Goal: Task Accomplishment & Management: Complete application form

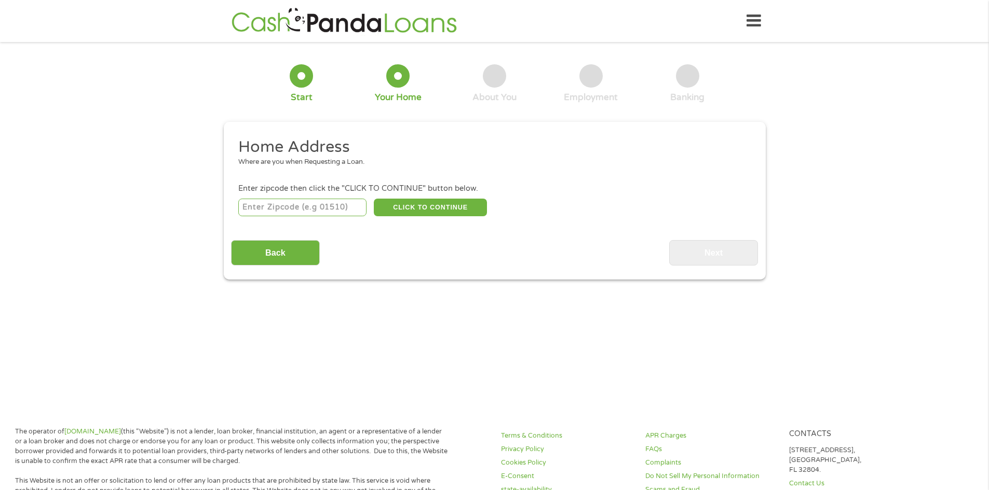
click at [309, 208] on input "number" at bounding box center [302, 208] width 128 height 18
type input "29501"
select select "[US_STATE]"
click at [427, 211] on button "CLICK TO CONTINUE" at bounding box center [430, 208] width 113 height 18
type input "29501"
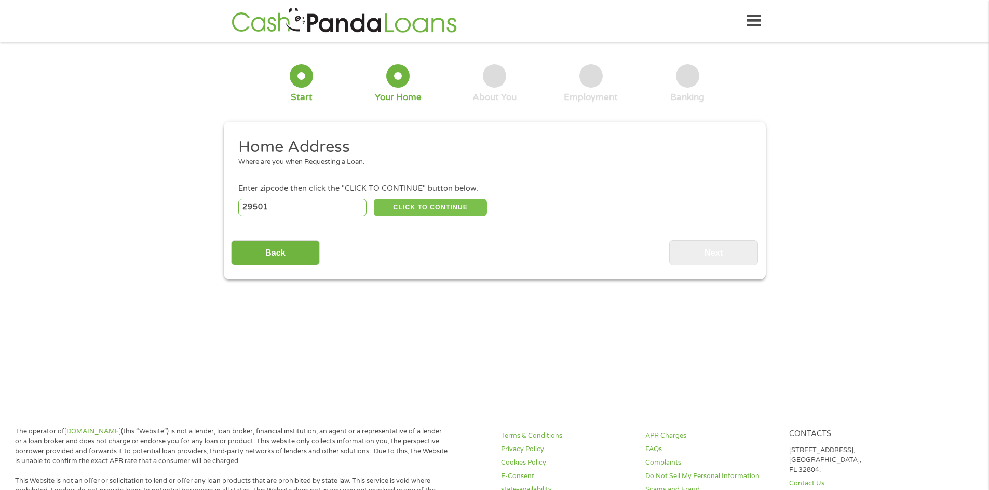
type input "[GEOGRAPHIC_DATA]"
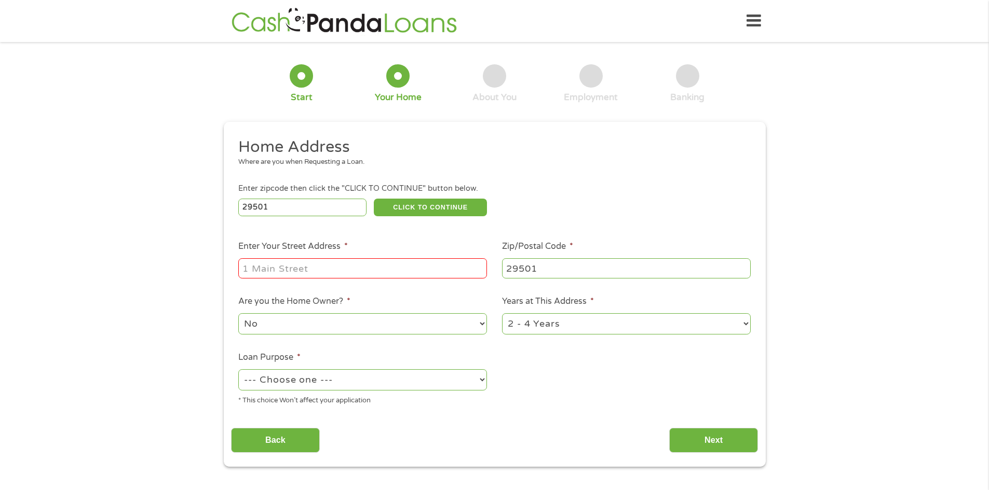
click at [389, 272] on input "Enter Your Street Address *" at bounding box center [362, 268] width 249 height 20
type input "[STREET_ADDRESS]"
click at [486, 380] on select "--- Choose one --- Pay Bills Debt Consolidation Home Improvement Major Purchase…" at bounding box center [362, 380] width 249 height 21
select select "shorttermcash"
click at [238, 370] on select "--- Choose one --- Pay Bills Debt Consolidation Home Improvement Major Purchase…" at bounding box center [362, 380] width 249 height 21
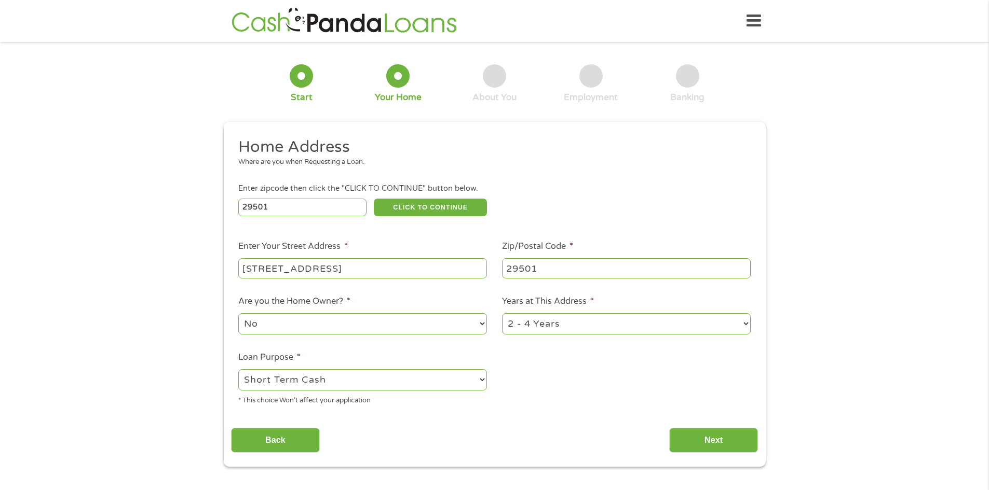
drag, startPoint x: 464, startPoint y: 371, endPoint x: 317, endPoint y: 326, distance: 154.1
click at [315, 327] on select "No Yes" at bounding box center [362, 323] width 249 height 21
click at [745, 325] on select "1 Year or less 1 - 2 Years 2 - 4 Years Over 4 Years" at bounding box center [626, 323] width 249 height 21
select select "12months"
click at [502, 313] on select "1 Year or less 1 - 2 Years 2 - 4 Years Over 4 Years" at bounding box center [626, 323] width 249 height 21
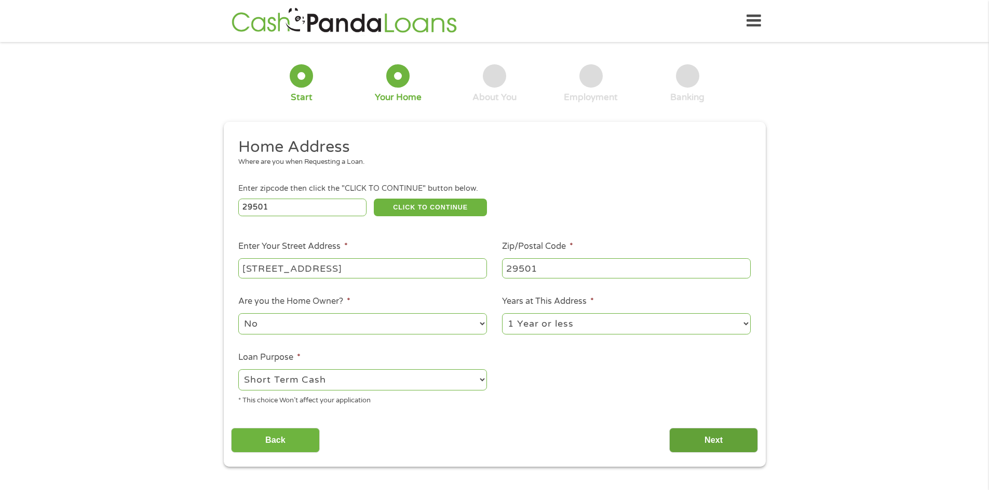
click at [707, 449] on input "Next" at bounding box center [713, 440] width 89 height 25
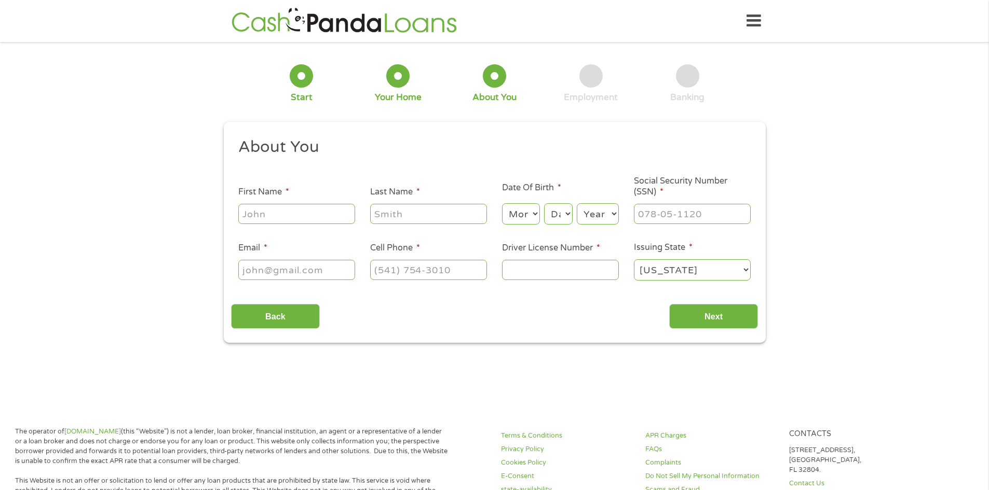
scroll to position [4, 4]
click at [323, 208] on input "First Name *" at bounding box center [296, 214] width 117 height 20
type input "[PERSON_NAME]"
type input "[EMAIL_ADDRESS][DOMAIN_NAME]"
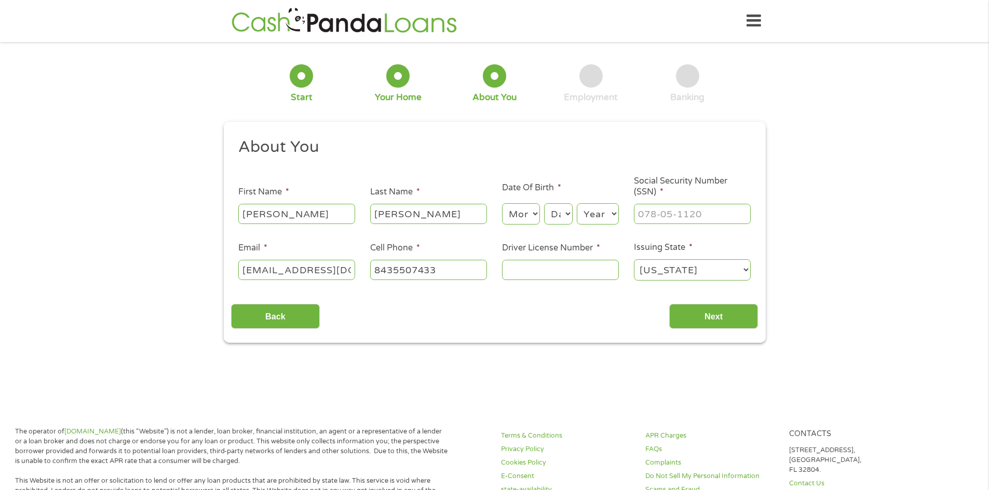
type input "[PHONE_NUMBER]"
click at [526, 215] on select "Month 1 2 3 4 5 6 7 8 9 10 11 12" at bounding box center [521, 213] width 38 height 21
select select "7"
click at [502, 203] on select "Month 1 2 3 4 5 6 7 8 9 10 11 12" at bounding box center [521, 213] width 38 height 21
click at [562, 222] on select "Day 1 2 3 4 5 6 7 8 9 10 11 12 13 14 15 16 17 18 19 20 21 22 23 24 25 26 27 28 …" at bounding box center [558, 213] width 28 height 21
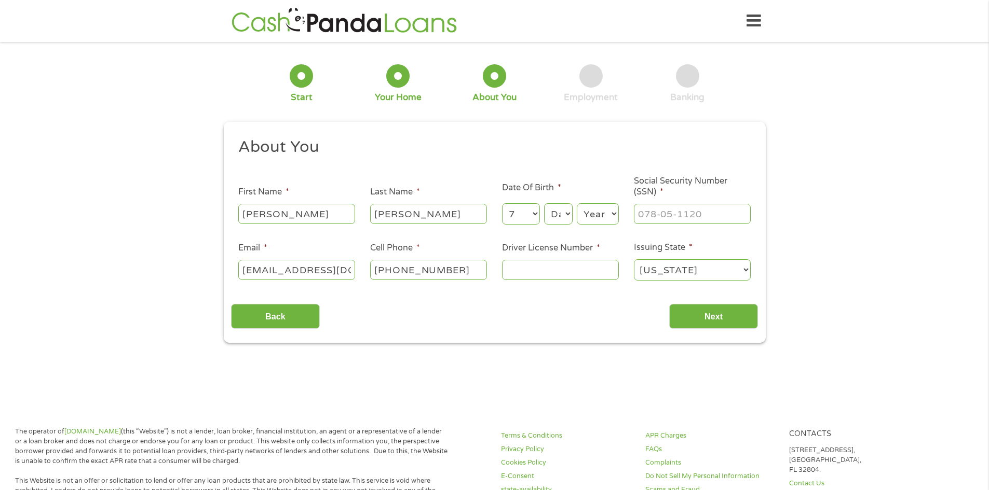
select select "11"
click at [544, 203] on select "Day 1 2 3 4 5 6 7 8 9 10 11 12 13 14 15 16 17 18 19 20 21 22 23 24 25 26 27 28 …" at bounding box center [558, 213] width 28 height 21
click at [613, 220] on select "Year [DATE] 2006 2005 2004 2003 2002 2001 2000 1999 1998 1997 1996 1995 1994 19…" at bounding box center [598, 213] width 42 height 21
select select "1976"
click at [577, 203] on select "Year [DATE] 2006 2005 2004 2003 2002 2001 2000 1999 1998 1997 1996 1995 1994 19…" at bounding box center [598, 213] width 42 height 21
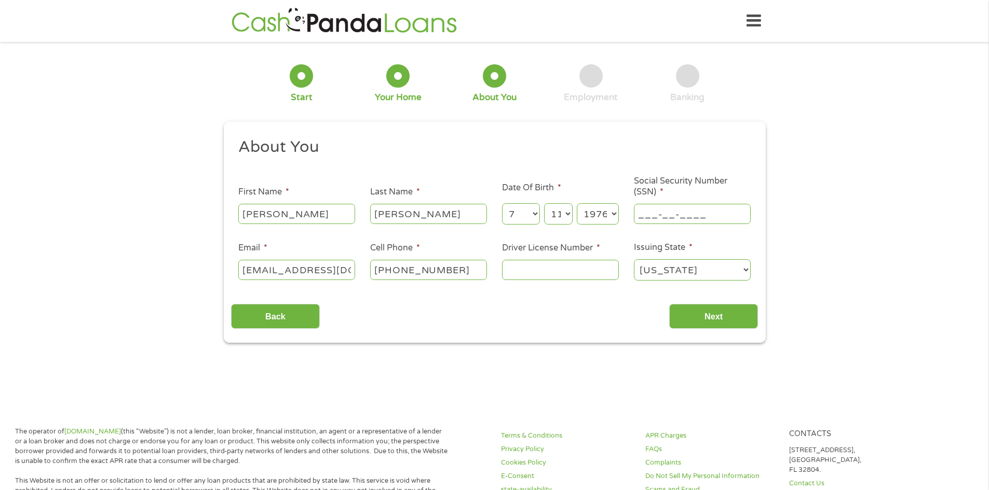
click at [649, 214] on input "___-__-____" at bounding box center [692, 214] width 117 height 20
type input "__2-49-3369"
click at [530, 273] on input "Driver License Number *" at bounding box center [560, 270] width 117 height 20
type input "007480755"
click at [698, 317] on input "Next" at bounding box center [713, 316] width 89 height 25
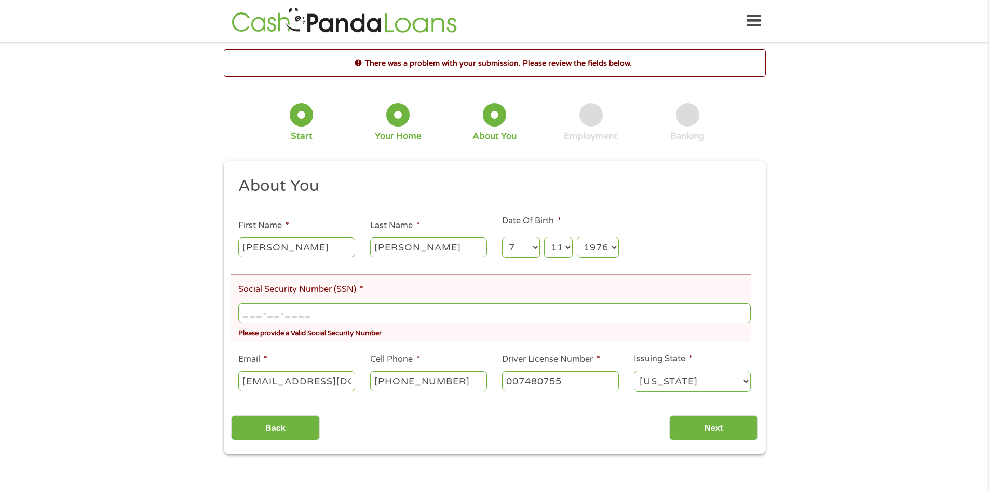
click at [390, 319] on input "___-__-____" at bounding box center [494, 314] width 512 height 20
type input "249-33-6943"
click at [684, 422] on input "Next" at bounding box center [713, 428] width 89 height 25
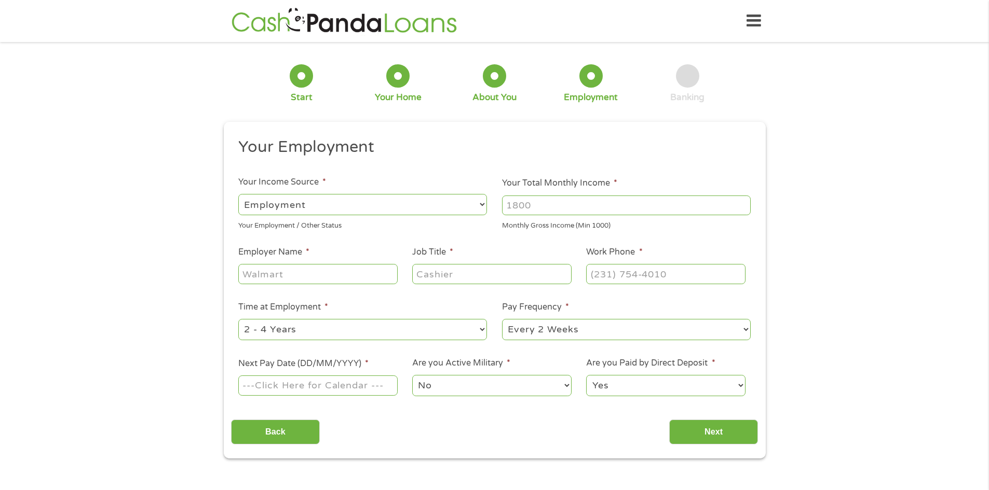
click at [518, 206] on input "Your Total Monthly Income *" at bounding box center [626, 206] width 249 height 20
type input "5500"
click at [348, 276] on input "Employer Name *" at bounding box center [317, 274] width 159 height 20
type input "Nan Ya Plastics"
click at [436, 272] on input "Job Title *" at bounding box center [491, 274] width 159 height 20
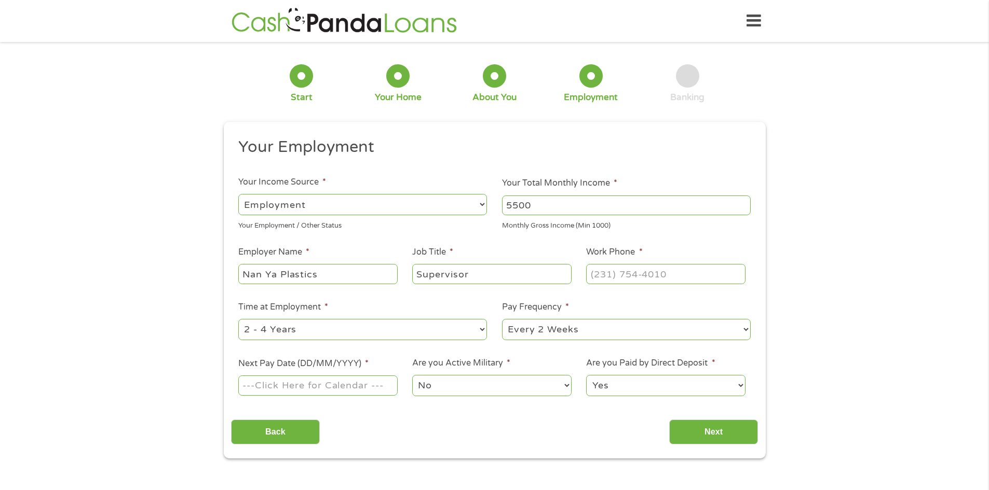
type input "Supervisor"
click at [600, 272] on input "(___) ___-____" at bounding box center [665, 274] width 159 height 20
click at [611, 272] on input "(_84) 338-9780" at bounding box center [665, 274] width 159 height 20
click at [611, 272] on input "(338) 978-0___" at bounding box center [665, 274] width 159 height 20
click at [611, 272] on input "(978) 0__-____" at bounding box center [665, 274] width 159 height 20
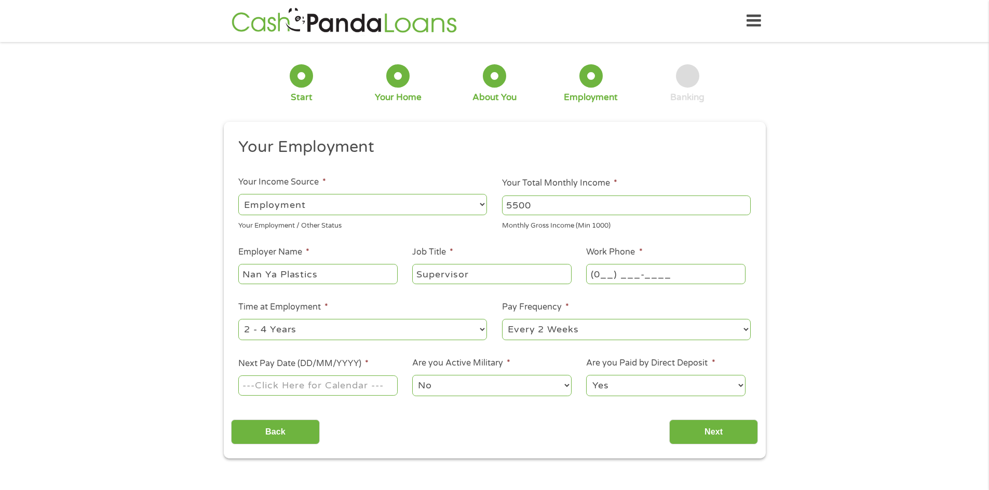
click at [598, 278] on input "(0__) ___-____" at bounding box center [665, 274] width 159 height 20
type input "[PHONE_NUMBER]"
click at [480, 329] on select "--- Choose one --- 1 Year or less 1 - 2 Years 2 - 4 Years Over 4 Years" at bounding box center [362, 329] width 249 height 21
select select "60months"
click at [238, 319] on select "--- Choose one --- 1 Year or less 1 - 2 Years 2 - 4 Years Over 4 Years" at bounding box center [362, 329] width 249 height 21
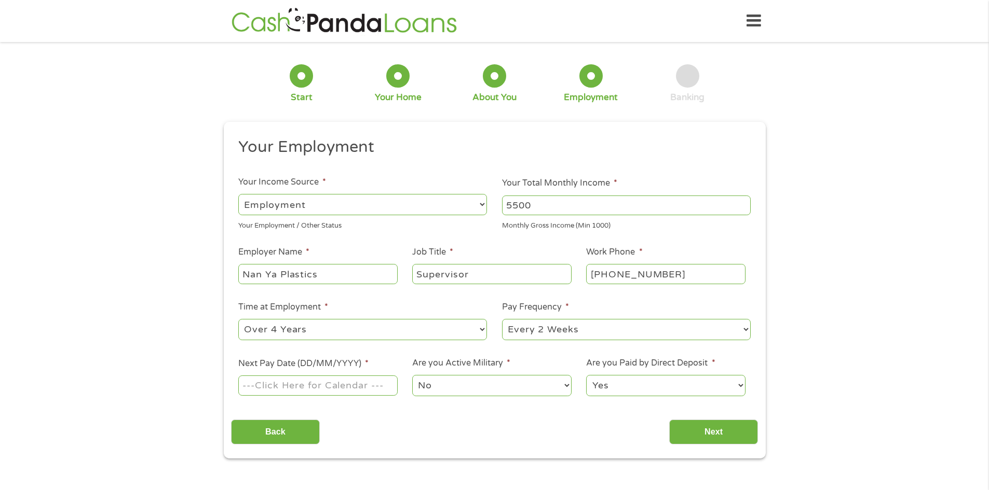
click at [745, 327] on select "--- Choose one --- Every 2 Weeks Every Week Monthly Semi-Monthly" at bounding box center [626, 329] width 249 height 21
select select "semimonthly"
click at [502, 319] on select "--- Choose one --- Every 2 Weeks Every Week Monthly Semi-Monthly" at bounding box center [626, 329] width 249 height 21
click at [364, 388] on input "Next Pay Date (DD/MM/YYYY) *" at bounding box center [317, 386] width 159 height 20
type input "[DATE]"
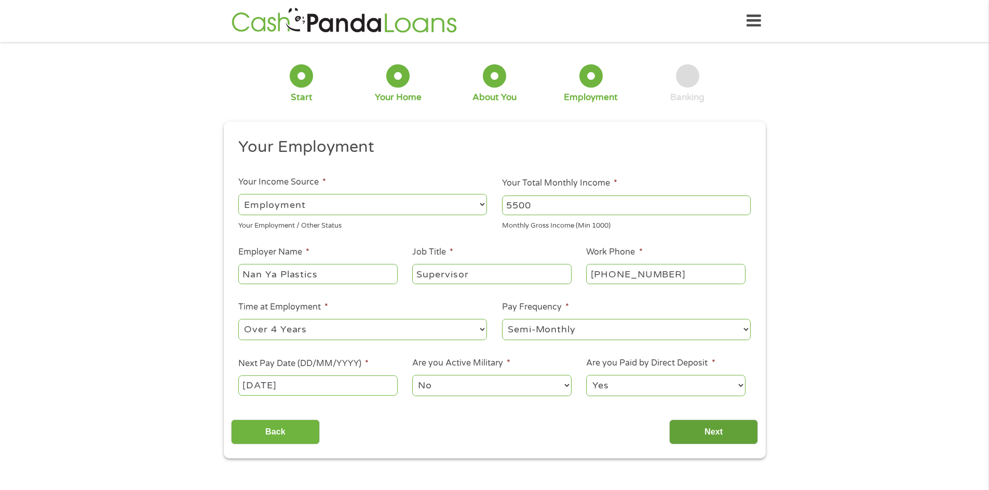
click at [729, 436] on input "Next" at bounding box center [713, 432] width 89 height 25
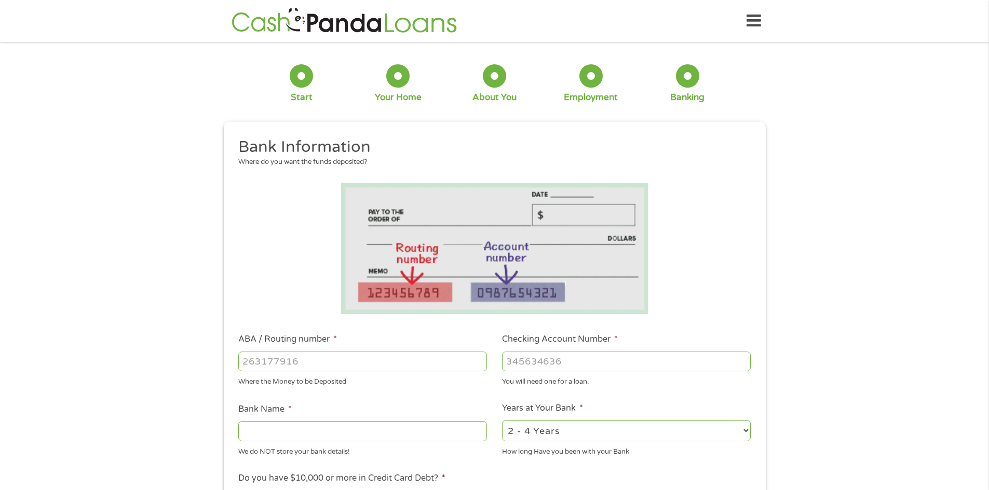
click at [373, 363] on input "ABA / Routing number *" at bounding box center [362, 362] width 249 height 20
type input "053207766"
type input "[PERSON_NAME] FARGO BANK"
type input "053207766"
click at [517, 357] on input "Checking Account Number *" at bounding box center [626, 362] width 249 height 20
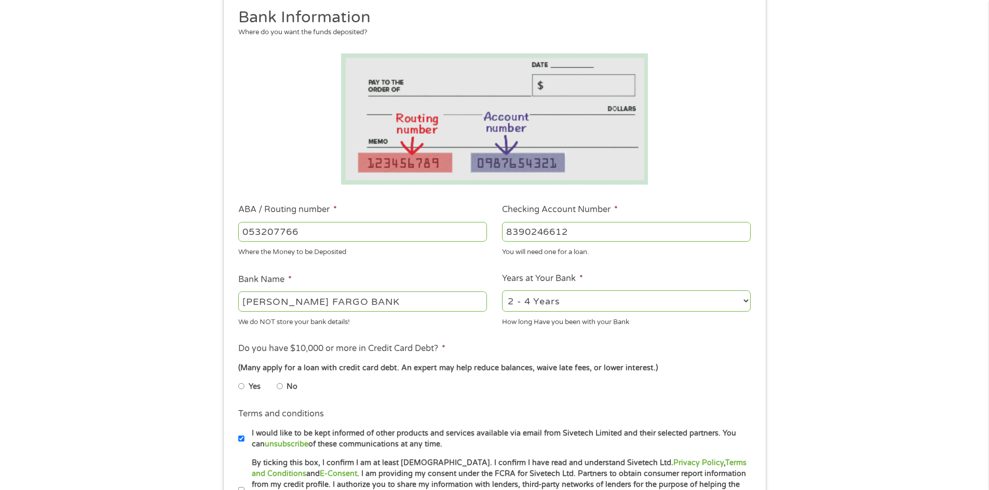
scroll to position [156, 0]
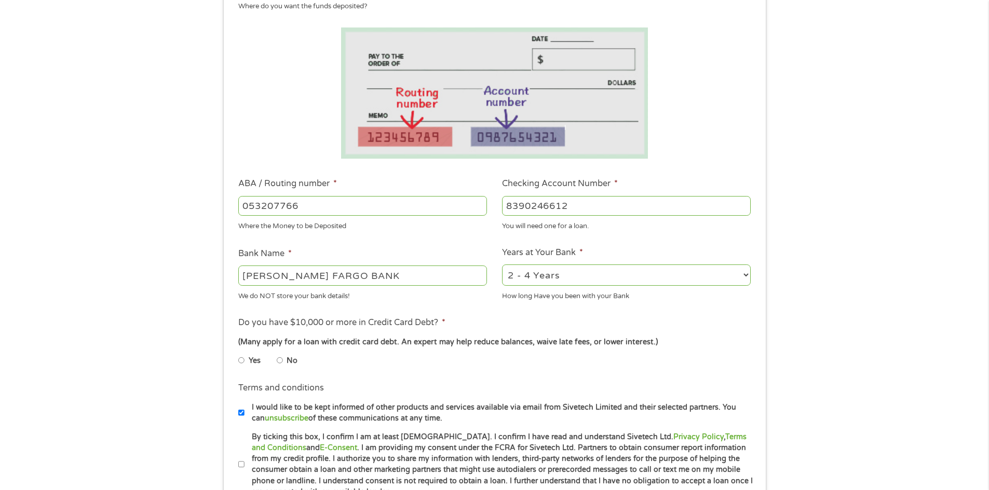
type input "8390246612"
click at [278, 360] on input "No" at bounding box center [280, 360] width 6 height 17
radio input "true"
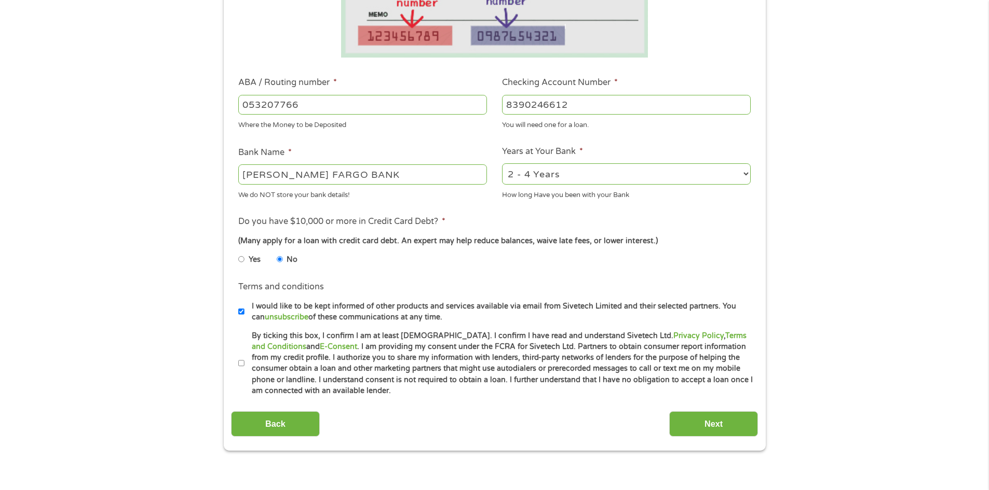
scroll to position [259, 0]
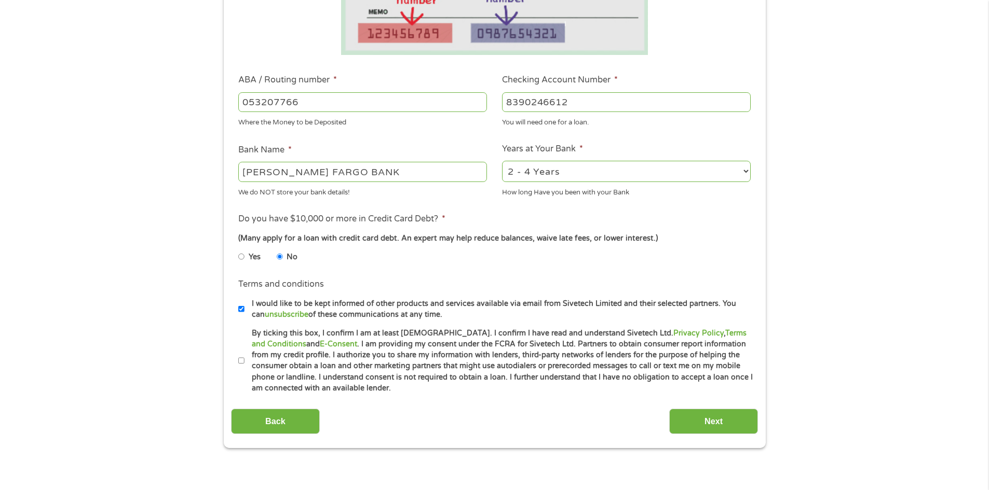
click at [243, 361] on input "By ticking this box, I confirm I am at least [DEMOGRAPHIC_DATA]. I confirm I ha…" at bounding box center [241, 361] width 6 height 17
checkbox input "true"
click at [746, 176] on select "2 - 4 Years 6 - 12 Months 1 - 2 Years Over 4 Years" at bounding box center [626, 171] width 249 height 21
select select "24months"
click at [502, 161] on select "2 - 4 Years 6 - 12 Months 1 - 2 Years Over 4 Years" at bounding box center [626, 171] width 249 height 21
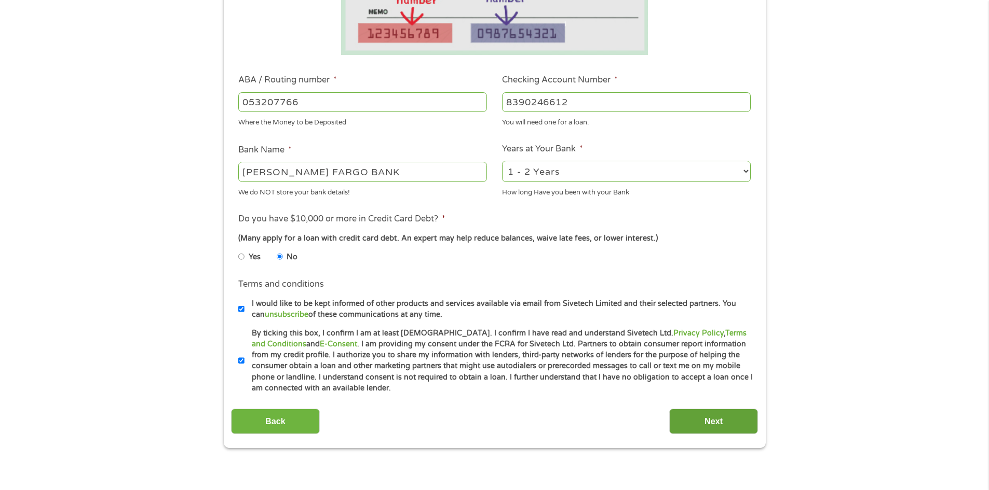
click at [694, 424] on input "Next" at bounding box center [713, 421] width 89 height 25
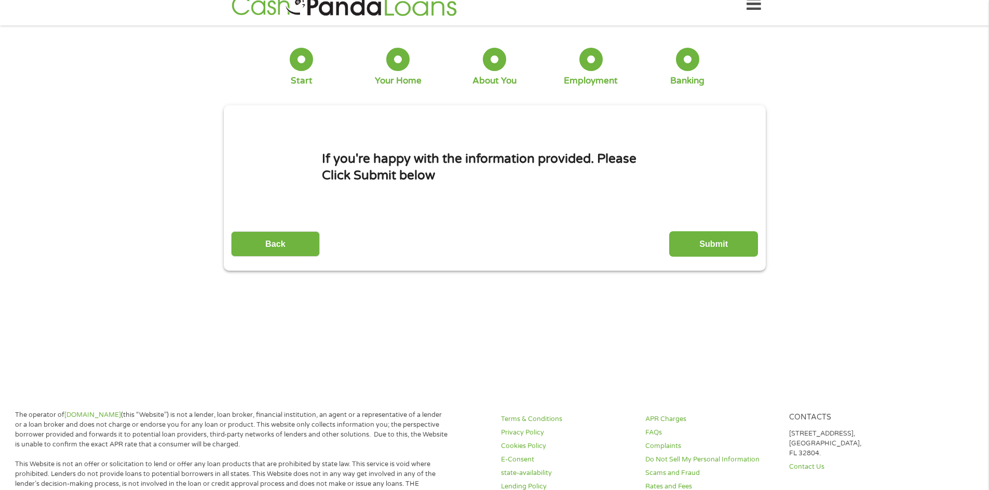
scroll to position [0, 0]
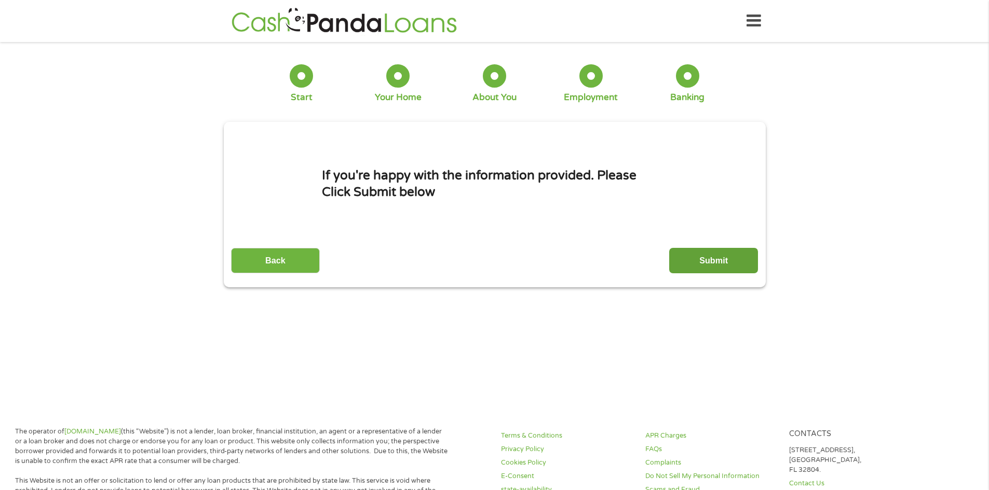
click at [723, 265] on input "Submit" at bounding box center [713, 260] width 89 height 25
